Goal: Information Seeking & Learning: Learn about a topic

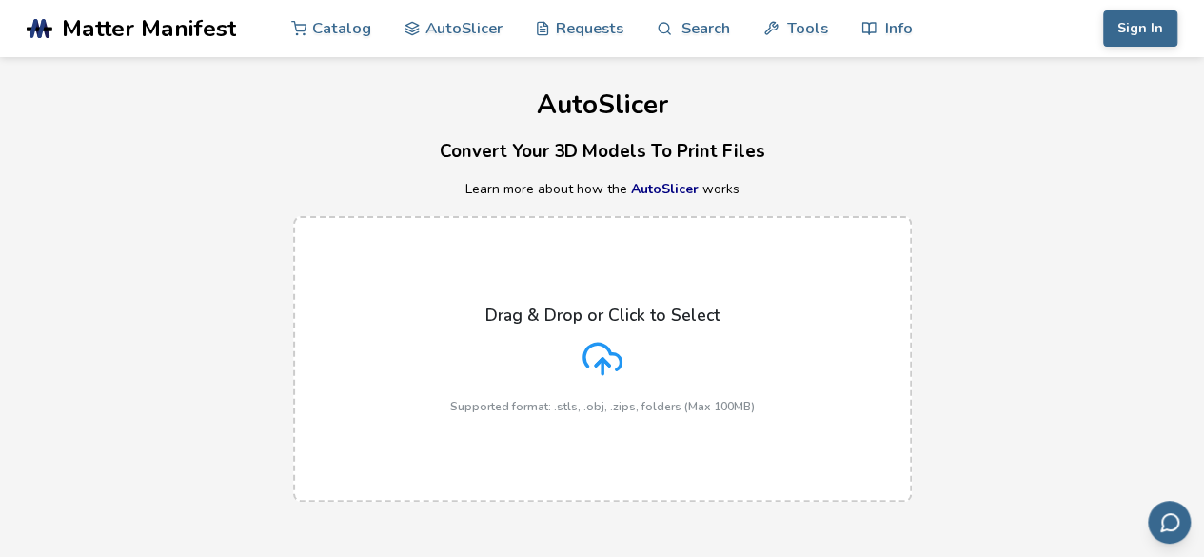
click at [667, 189] on link "AutoSlicer" at bounding box center [665, 189] width 68 height 18
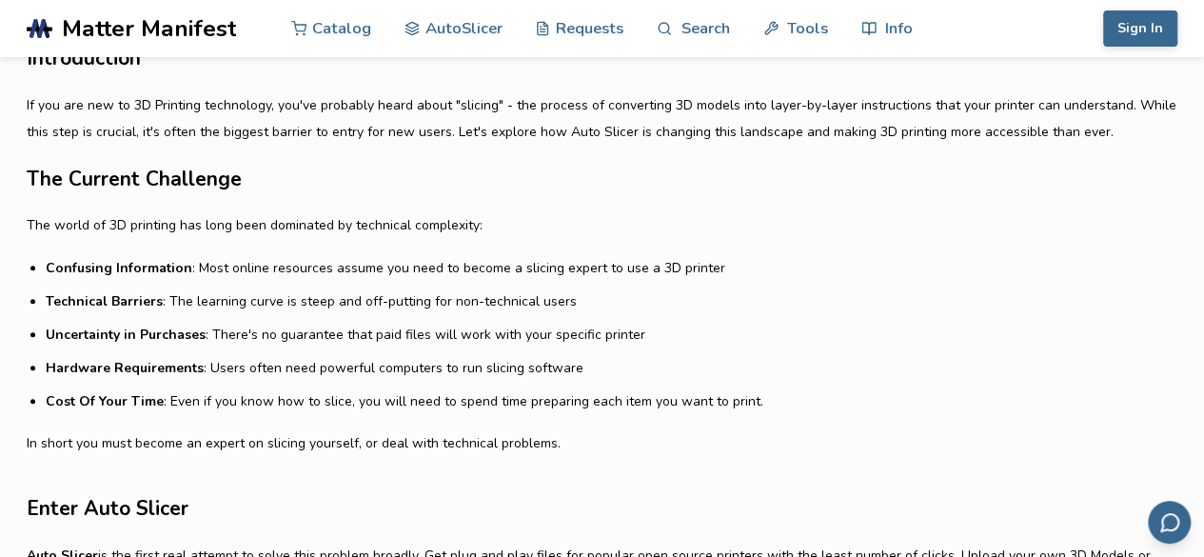
scroll to position [571, 0]
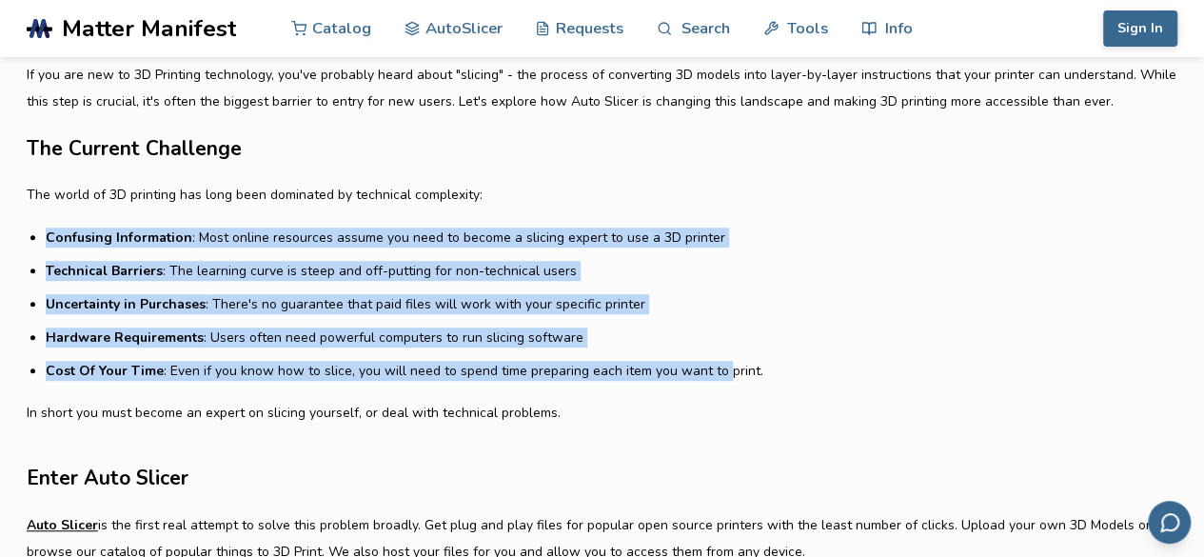
drag, startPoint x: 48, startPoint y: 241, endPoint x: 716, endPoint y: 367, distance: 679.8
click at [716, 367] on ul "Confusing Information : Most online resources assume you need to become a slici…" at bounding box center [611, 303] width 1131 height 153
click at [716, 367] on li "Cost Of Your Time : Even if you know how to slice, you will need to spend time …" at bounding box center [611, 371] width 1131 height 20
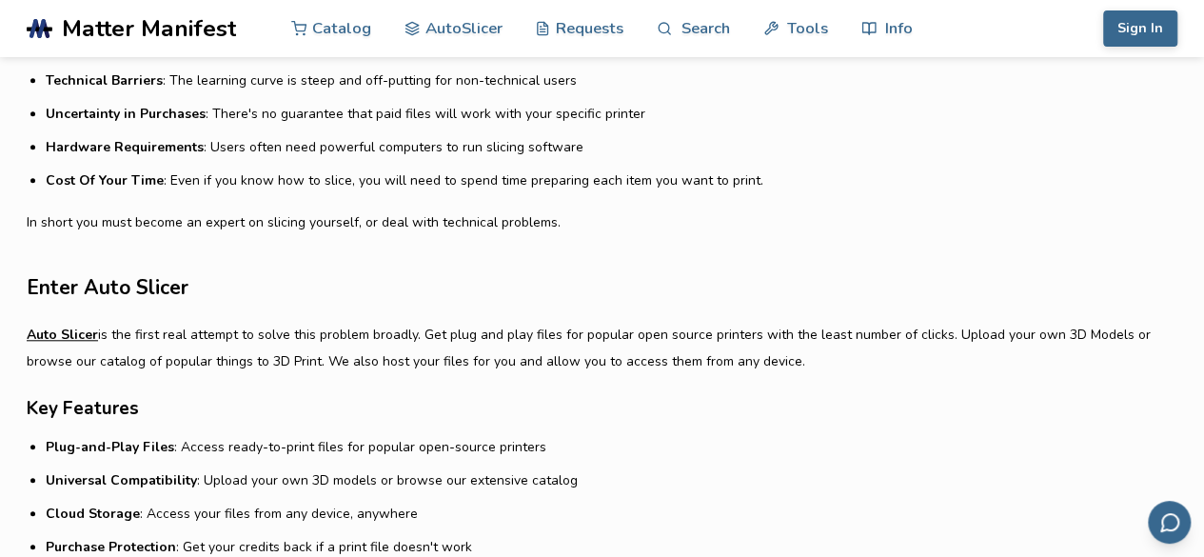
scroll to position [951, 0]
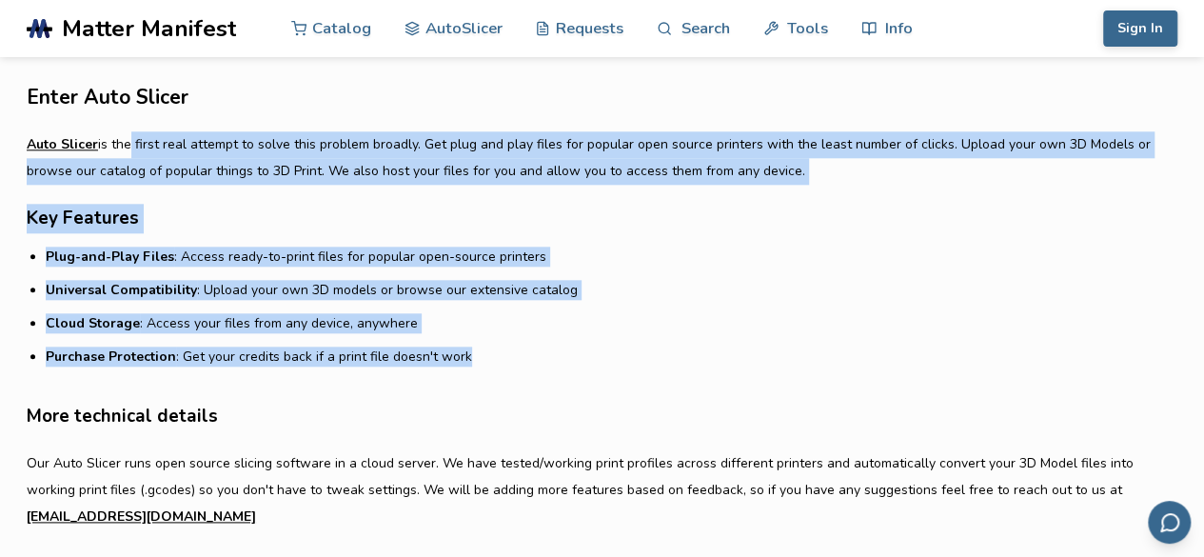
drag, startPoint x: 126, startPoint y: 144, endPoint x: 489, endPoint y: 351, distance: 418.5
click at [489, 351] on article "Introduction If you are new to 3D Printing technology, you've probably heard ab…" at bounding box center [602, 282] width 1150 height 1298
click at [489, 351] on li "Purchase Protection : Get your credits back if a print file doesn't work" at bounding box center [611, 356] width 1131 height 20
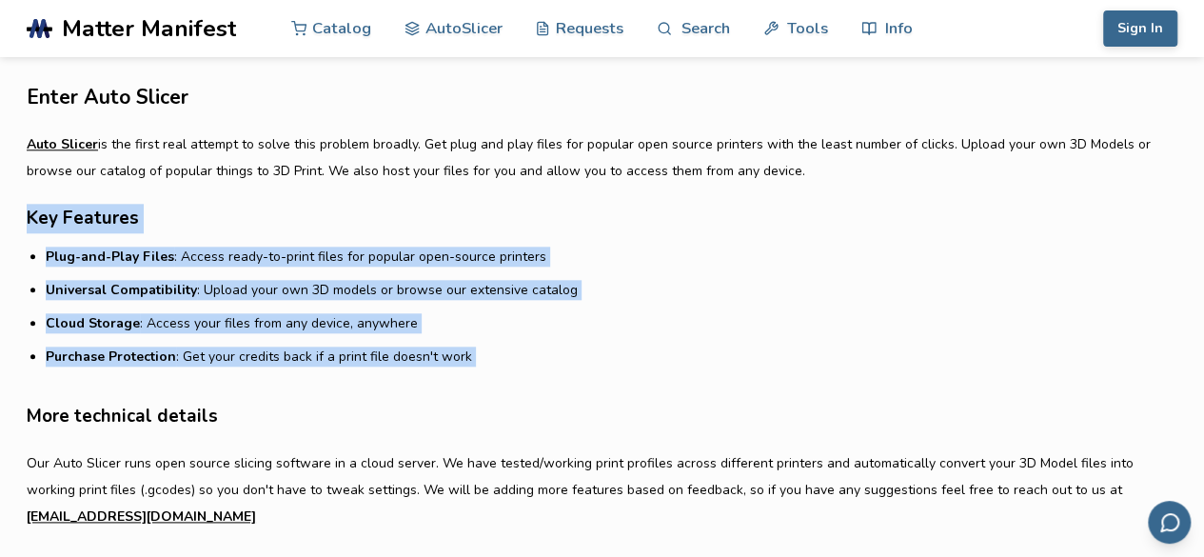
drag, startPoint x: 489, startPoint y: 351, endPoint x: 26, endPoint y: 205, distance: 486.0
click at [26, 205] on section "Auto Slicer: Removing Slicing for 3D Printers [DATE] 2 min read MatterManifest …" at bounding box center [602, 227] width 1204 height 1474
drag, startPoint x: 49, startPoint y: 239, endPoint x: 508, endPoint y: 340, distance: 469.6
click at [508, 340] on article "Introduction If you are new to 3D Printing technology, you've probably heard ab…" at bounding box center [602, 282] width 1150 height 1298
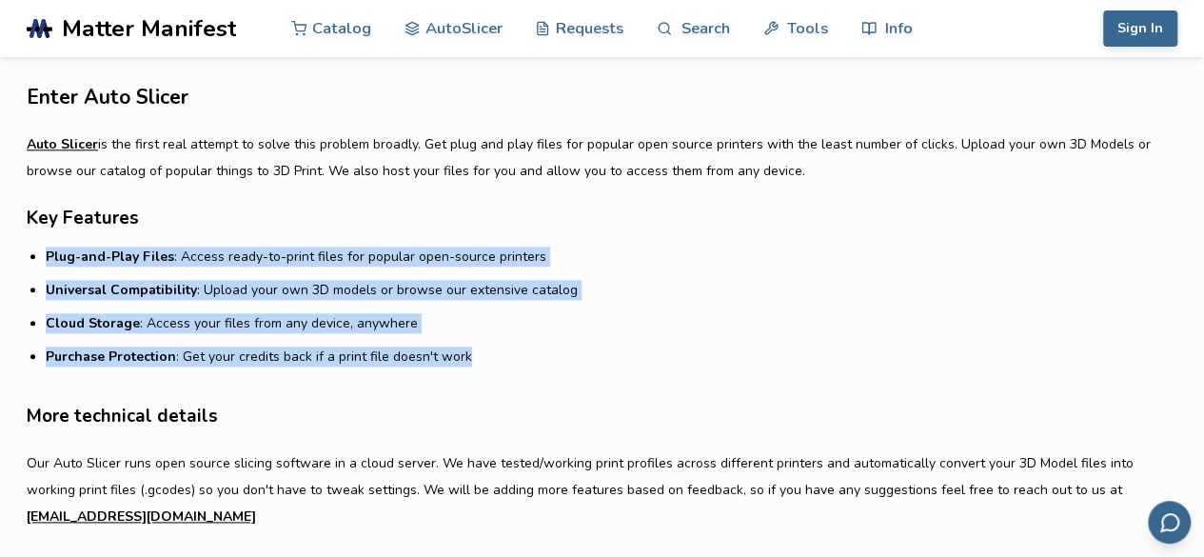
click at [508, 340] on ul "Plug-and-Play Files : Access ready-to-print files for popular open-source print…" at bounding box center [611, 306] width 1131 height 120
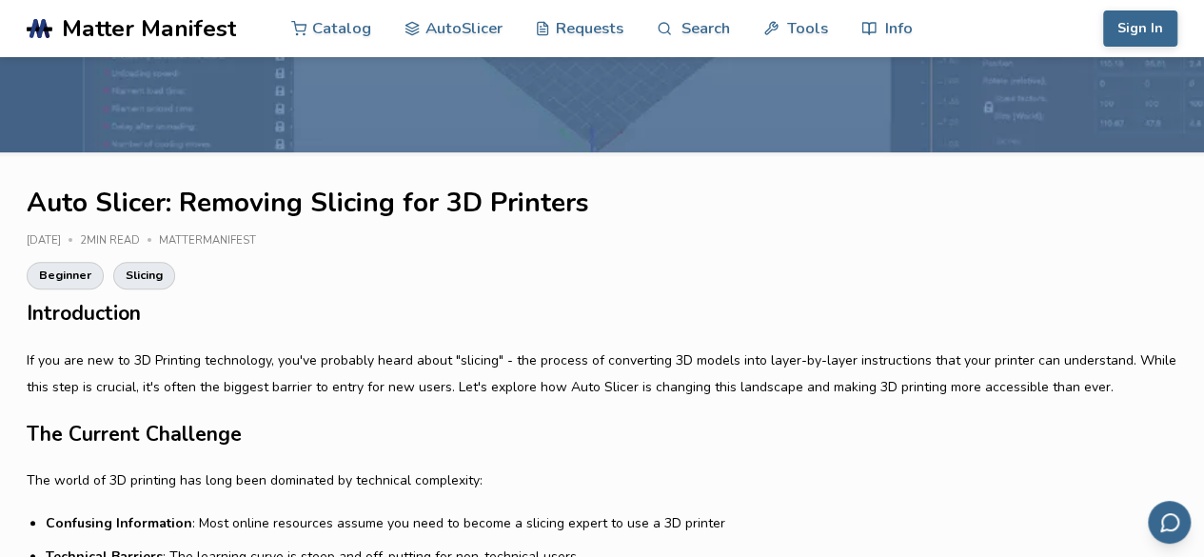
scroll to position [0, 0]
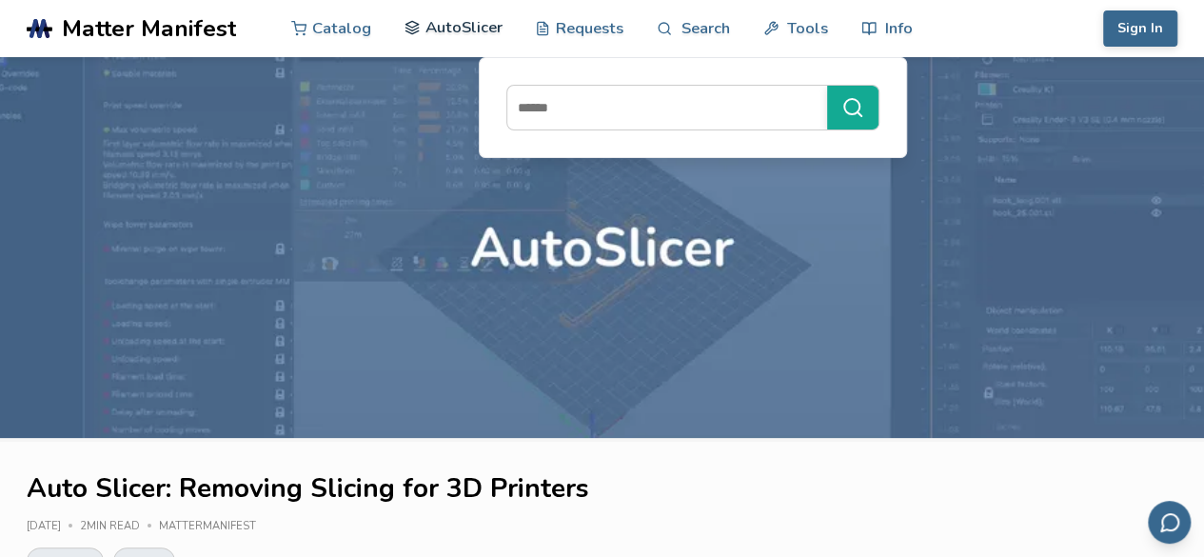
click at [411, 24] on icon at bounding box center [412, 28] width 16 height 16
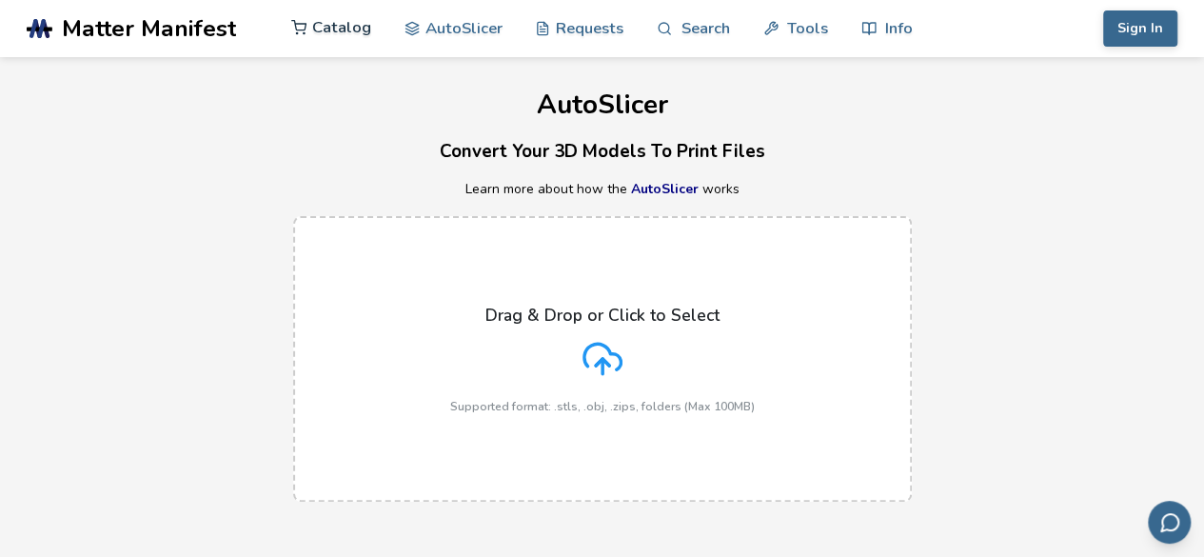
click at [304, 21] on icon at bounding box center [299, 28] width 16 height 16
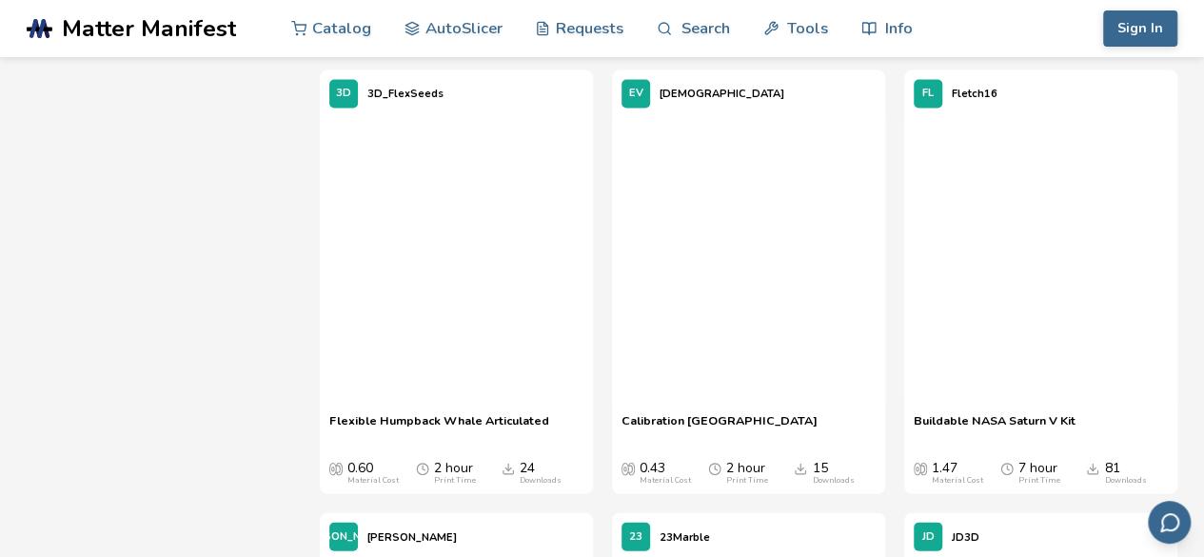
scroll to position [9229, 0]
